Goal: Information Seeking & Learning: Learn about a topic

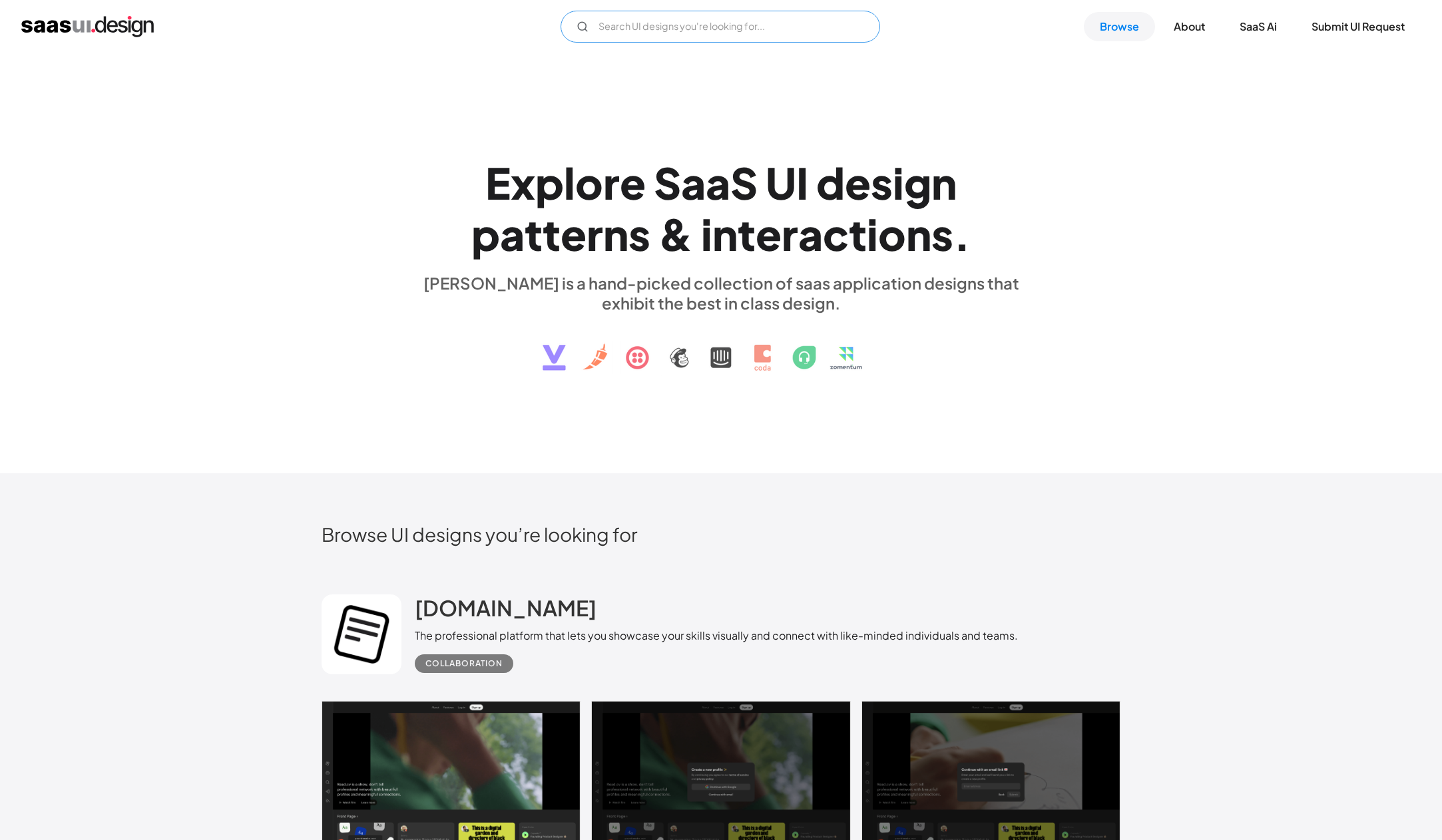
click at [658, 33] on input "Email Form" at bounding box center [719, 26] width 319 height 32
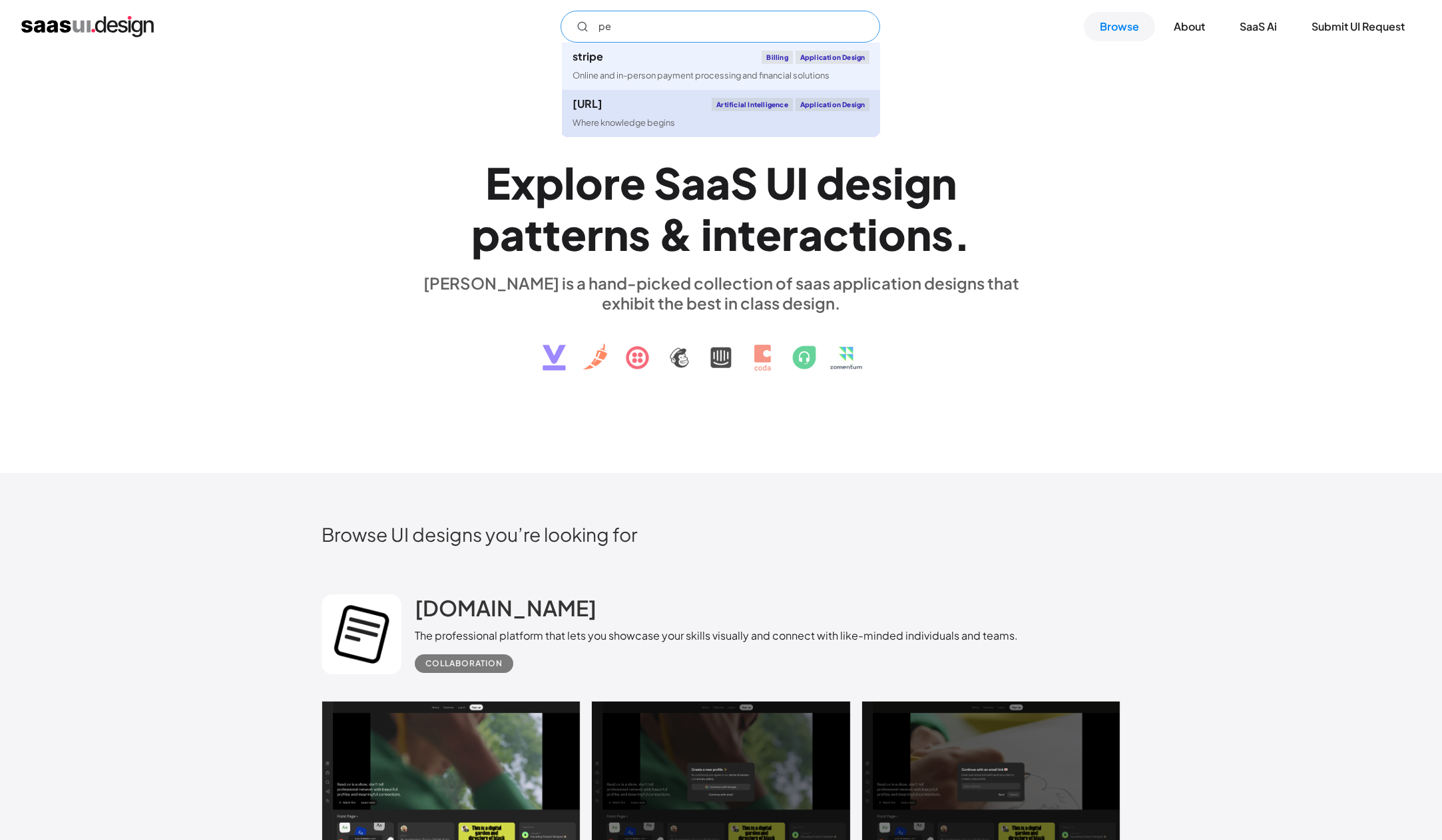
click at [647, 111] on div "[URL] Artificial Intelligence Application Design" at bounding box center [720, 104] width 297 height 14
click at [575, 37] on input "pe" at bounding box center [719, 26] width 319 height 32
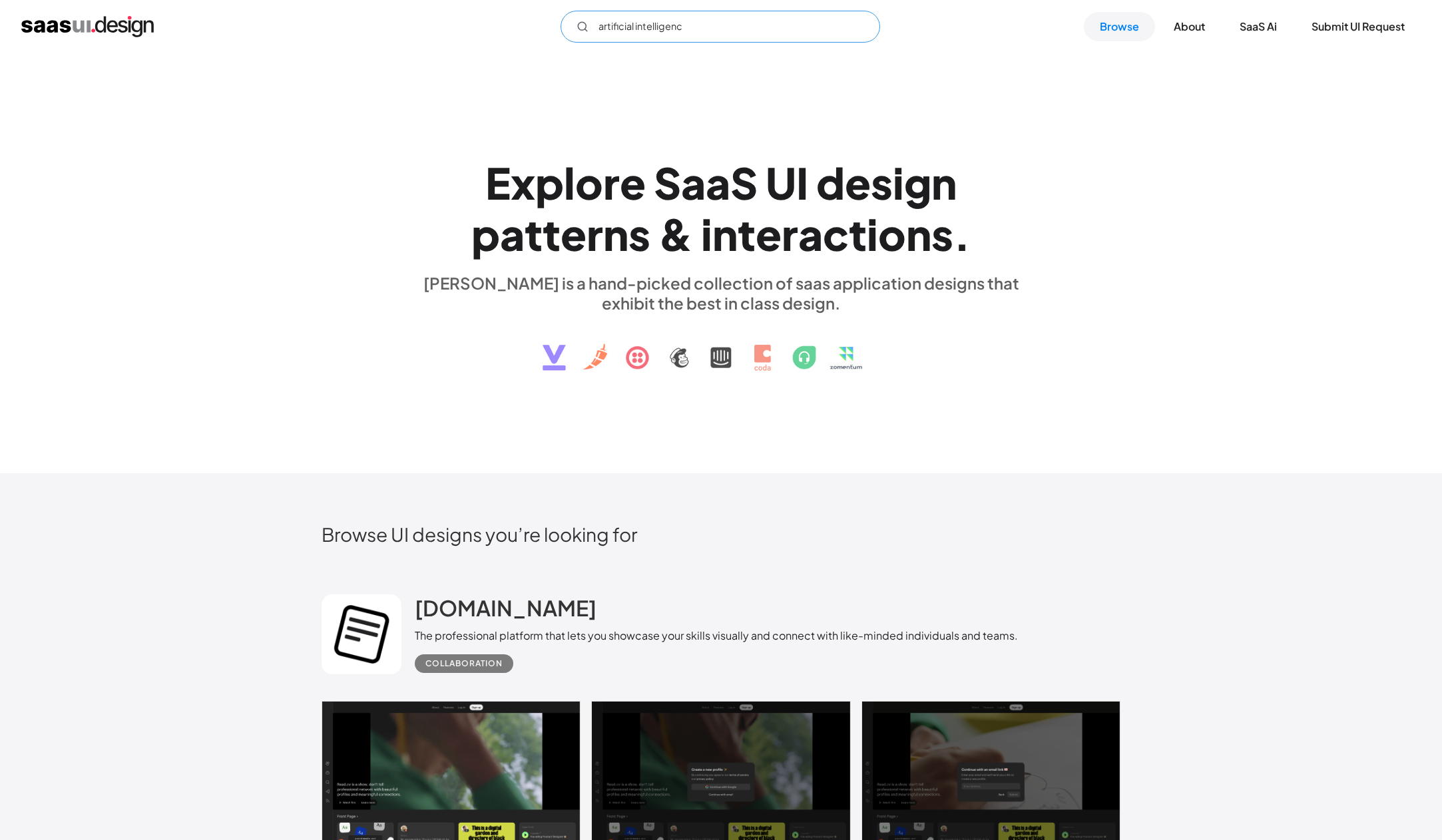
type input "artificial intelligence"
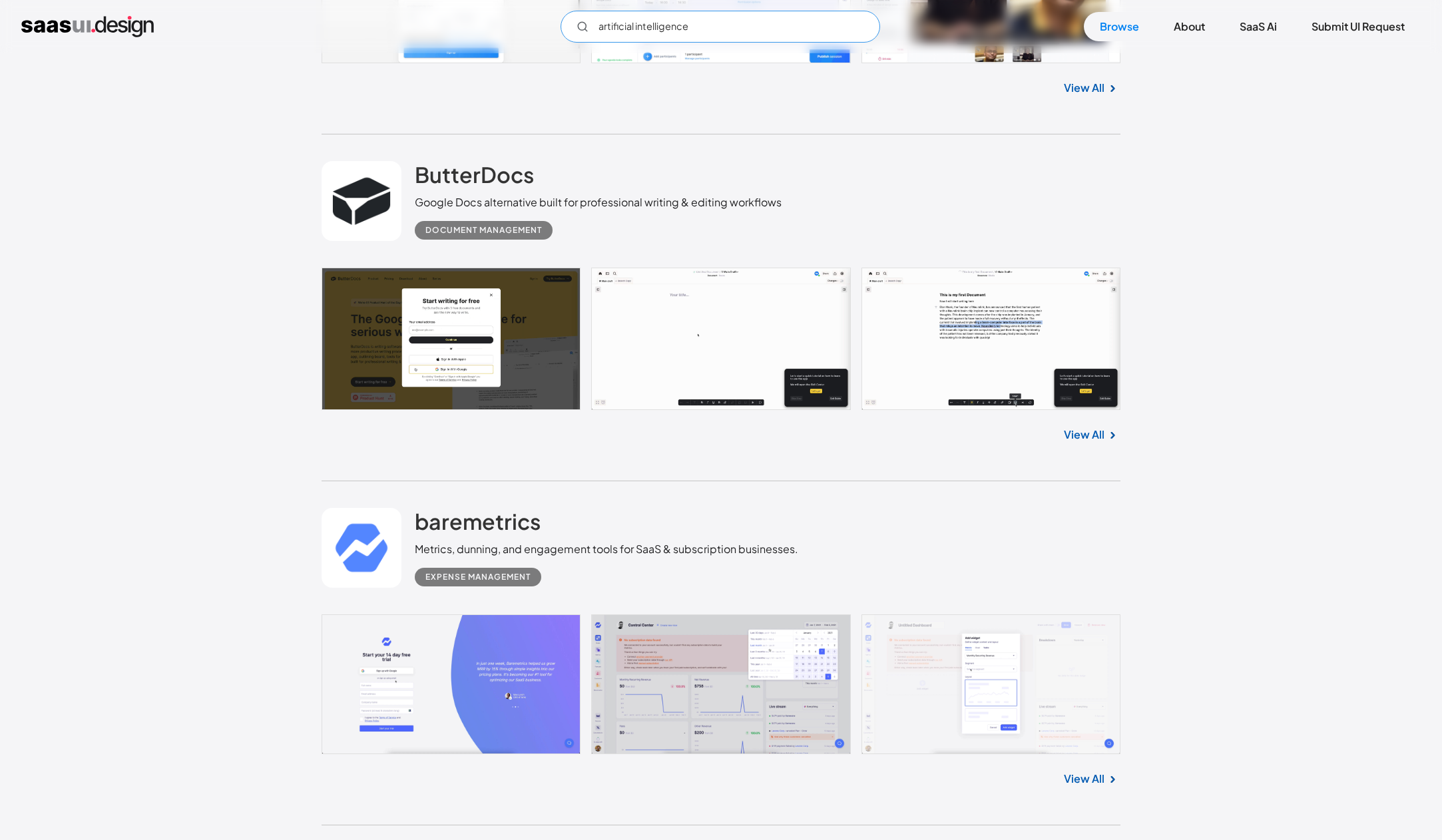
scroll to position [5812, 0]
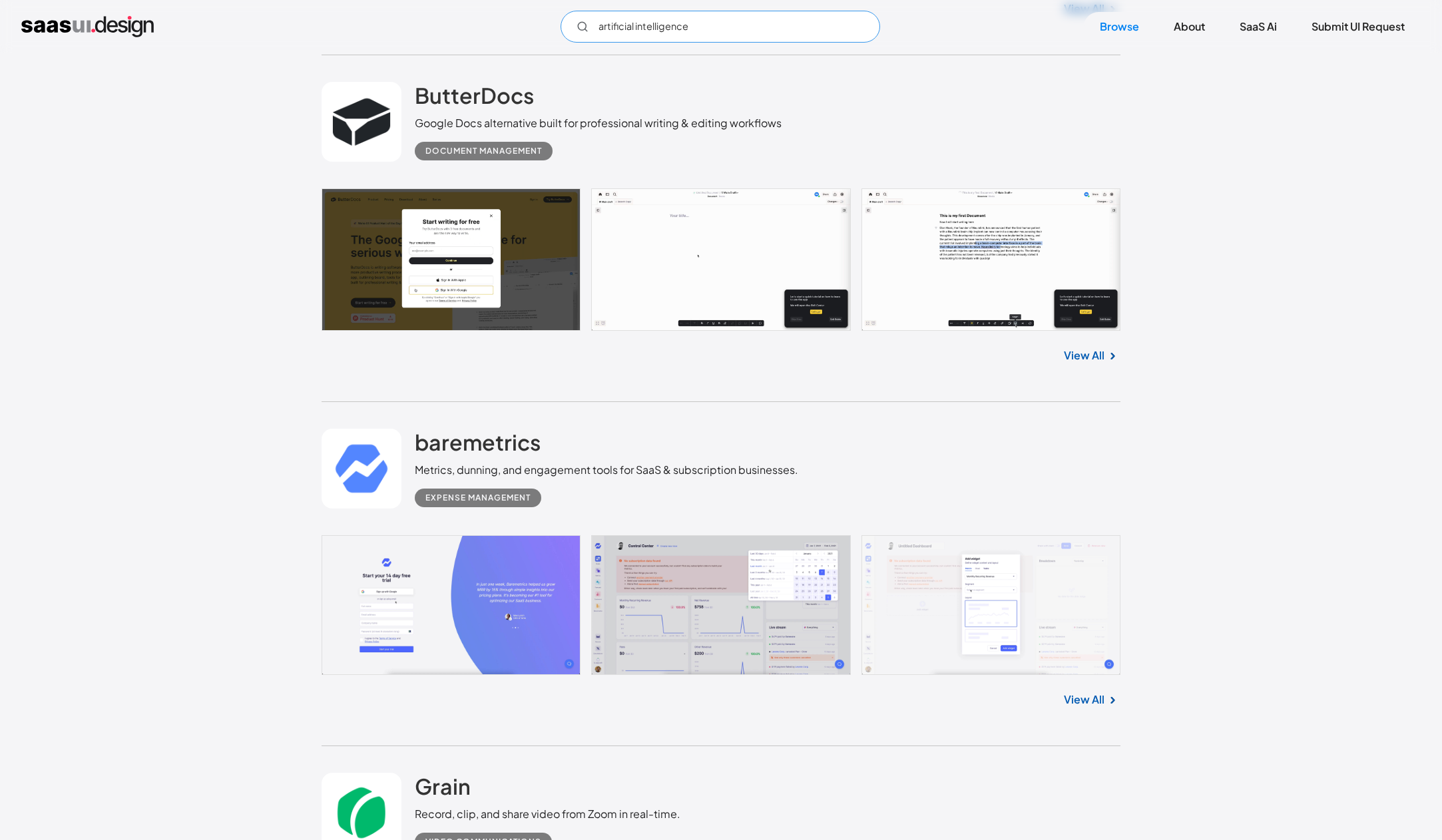
click at [594, 25] on input "artificial intelligence" at bounding box center [719, 26] width 319 height 32
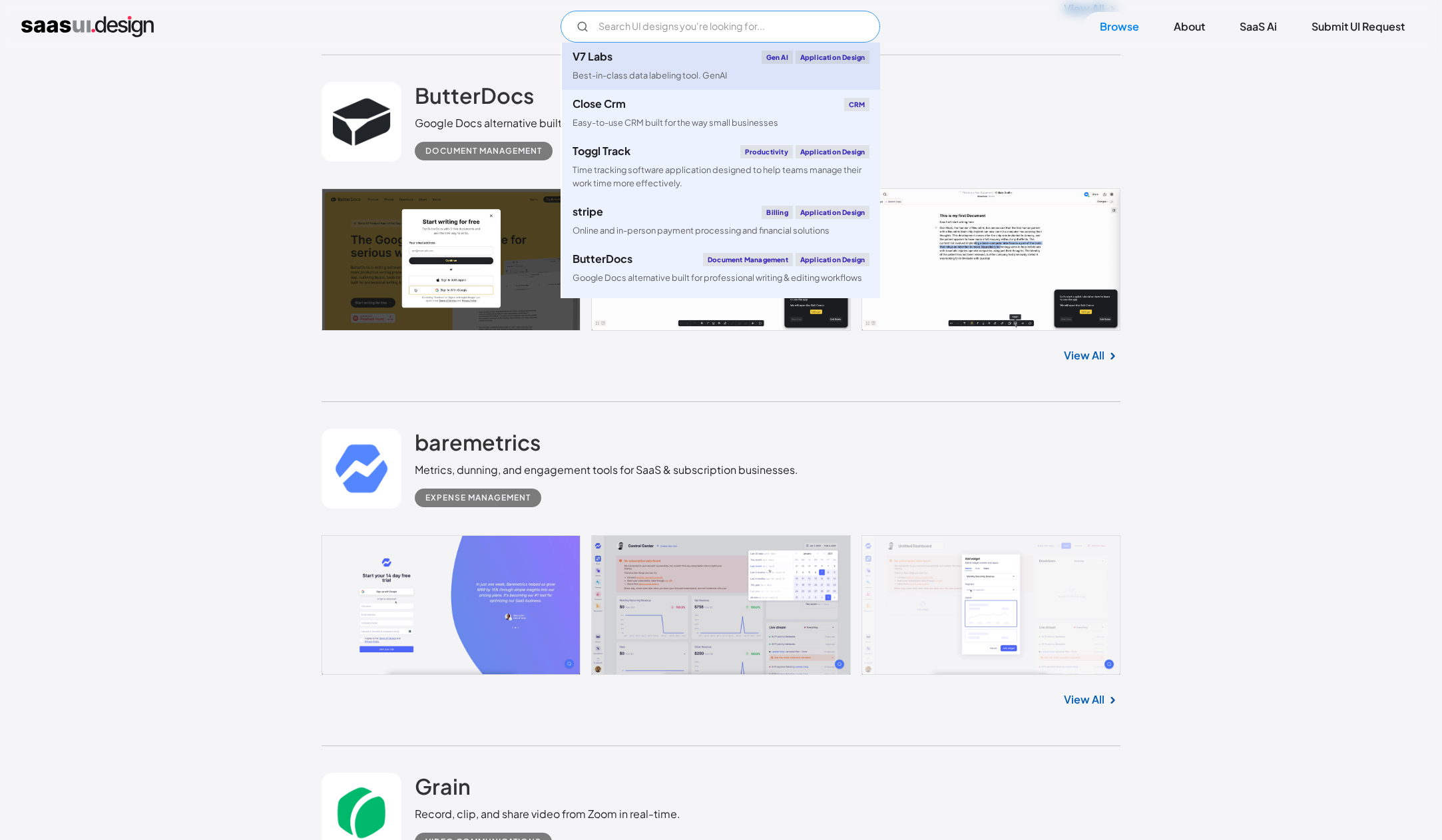
click at [766, 62] on div "Gen AI" at bounding box center [777, 57] width 32 height 14
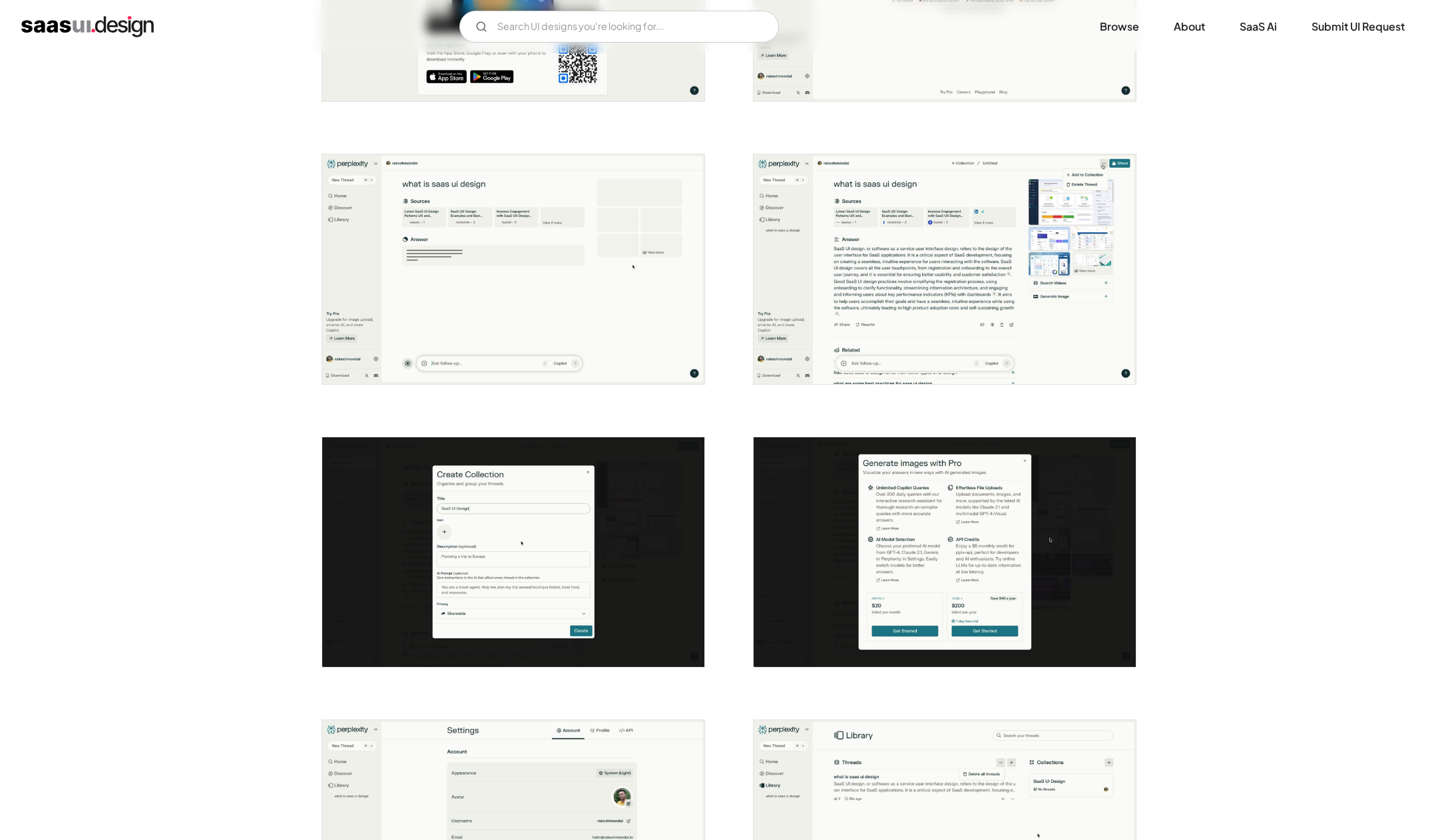
scroll to position [868, 0]
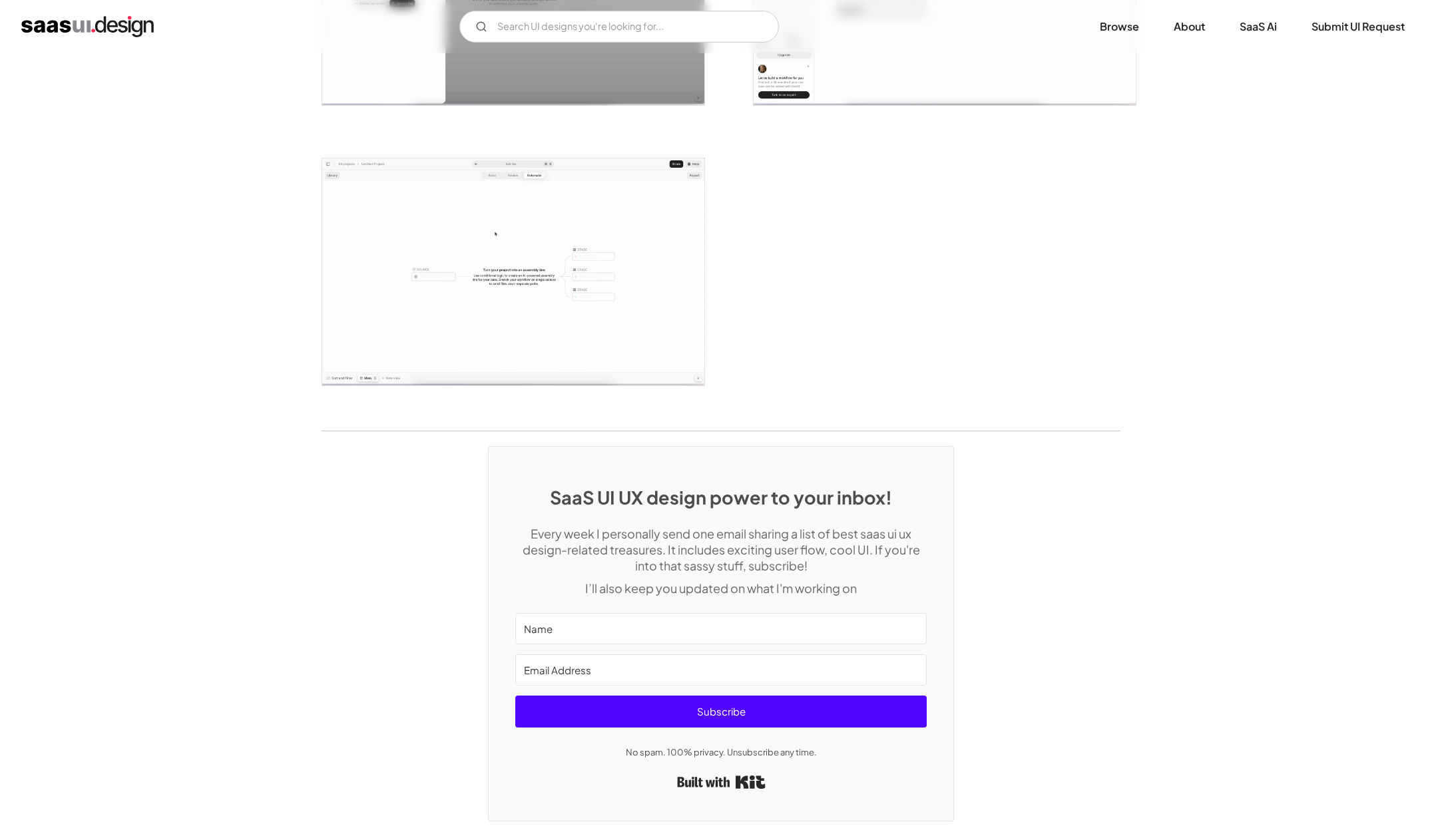
scroll to position [3309, 0]
